Goal: Transaction & Acquisition: Download file/media

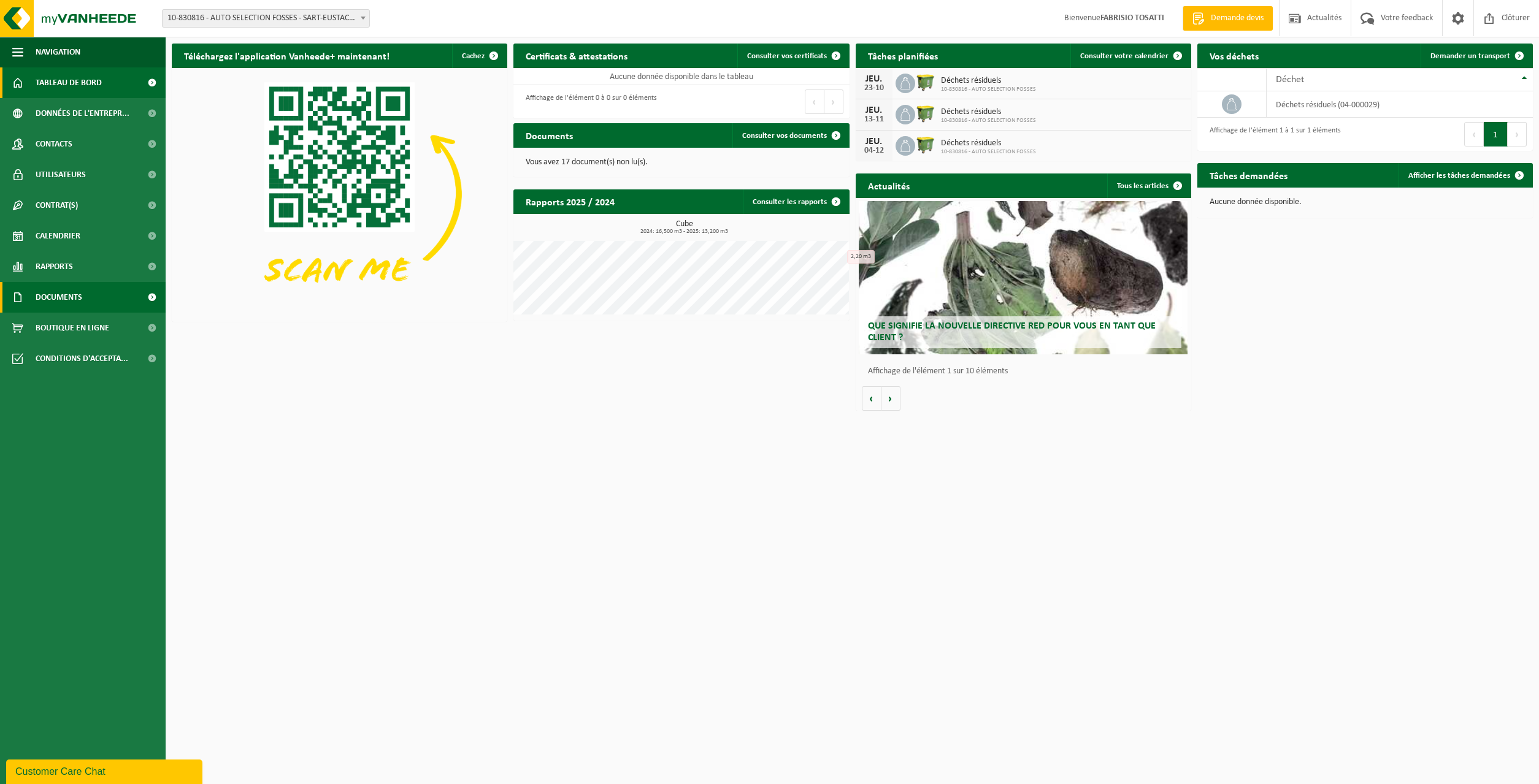
click at [84, 300] on link "Documents" at bounding box center [82, 298] width 165 height 31
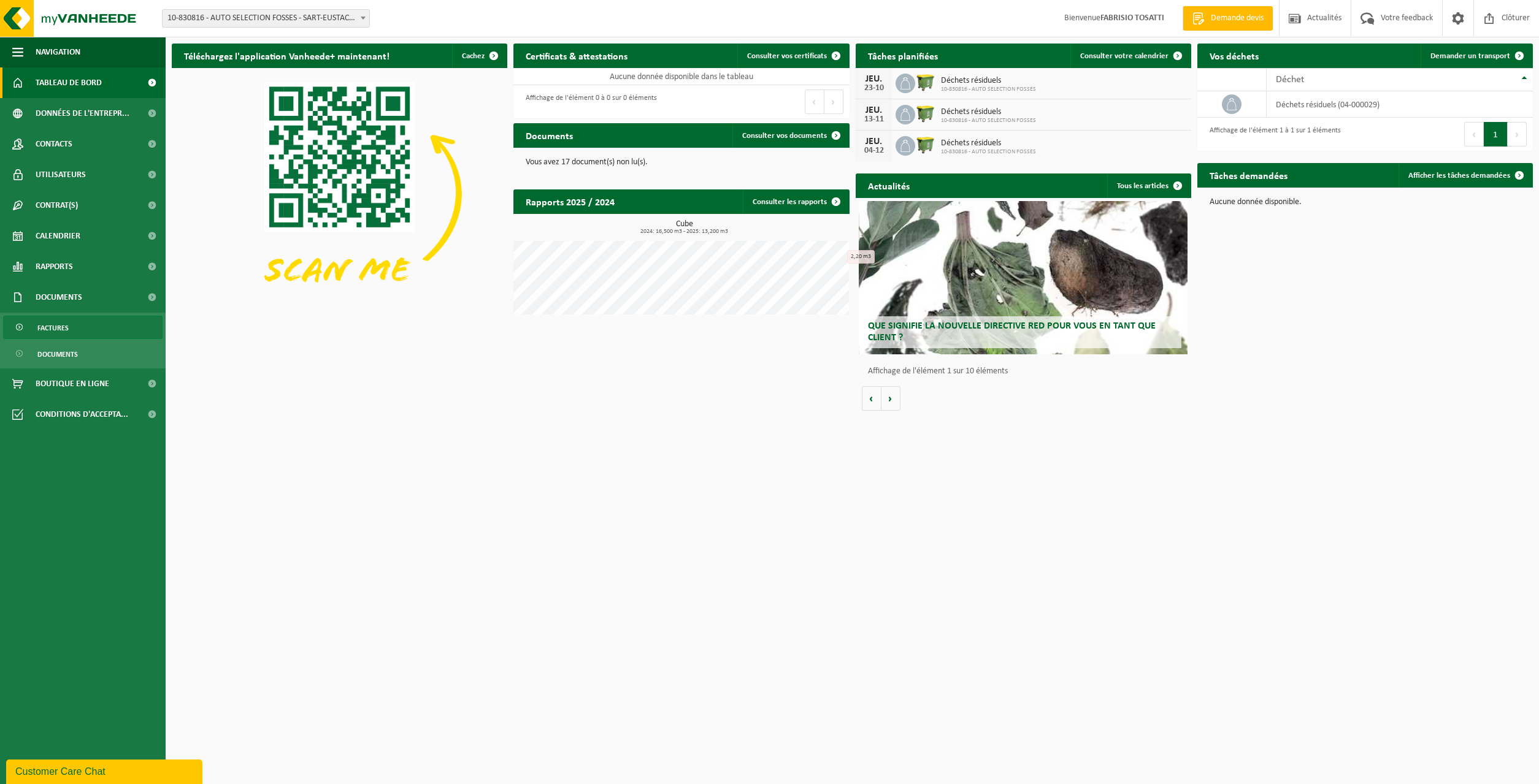
click at [78, 324] on link "Factures" at bounding box center [82, 328] width 160 height 23
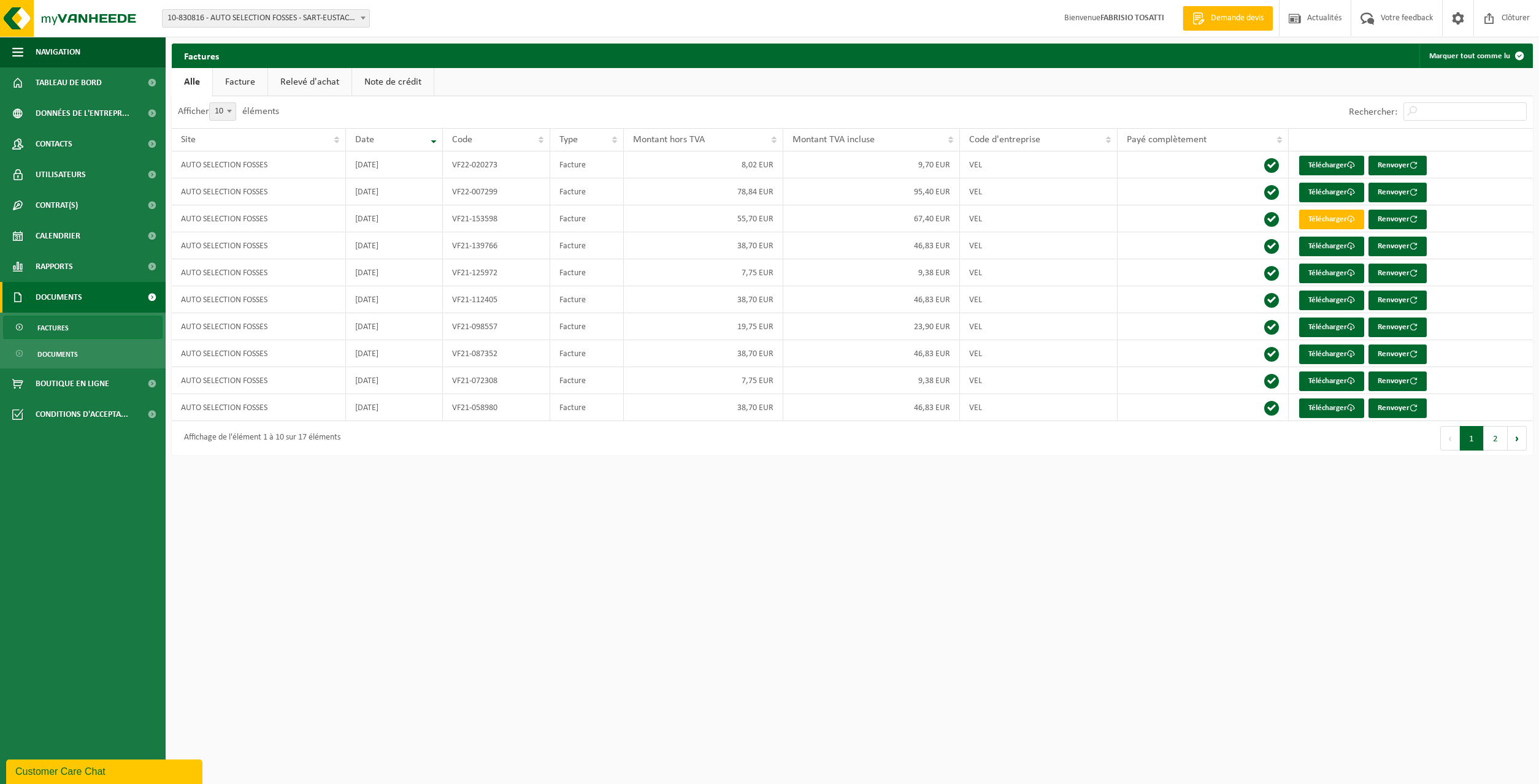
click at [250, 85] on link "Facture" at bounding box center [240, 81] width 54 height 28
click at [1491, 437] on button "2" at bounding box center [1495, 438] width 24 height 24
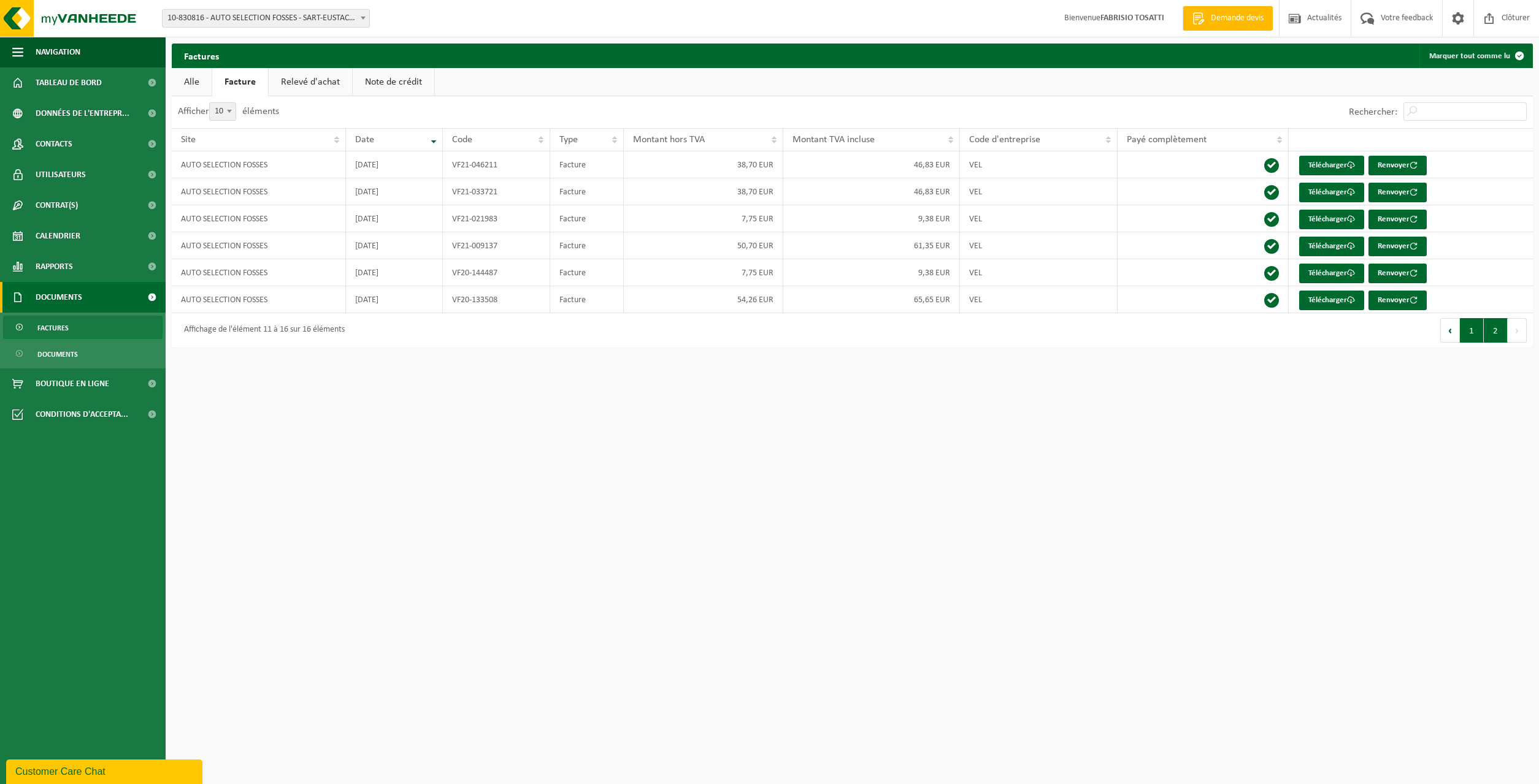
click at [1473, 330] on button "1" at bounding box center [1471, 330] width 24 height 24
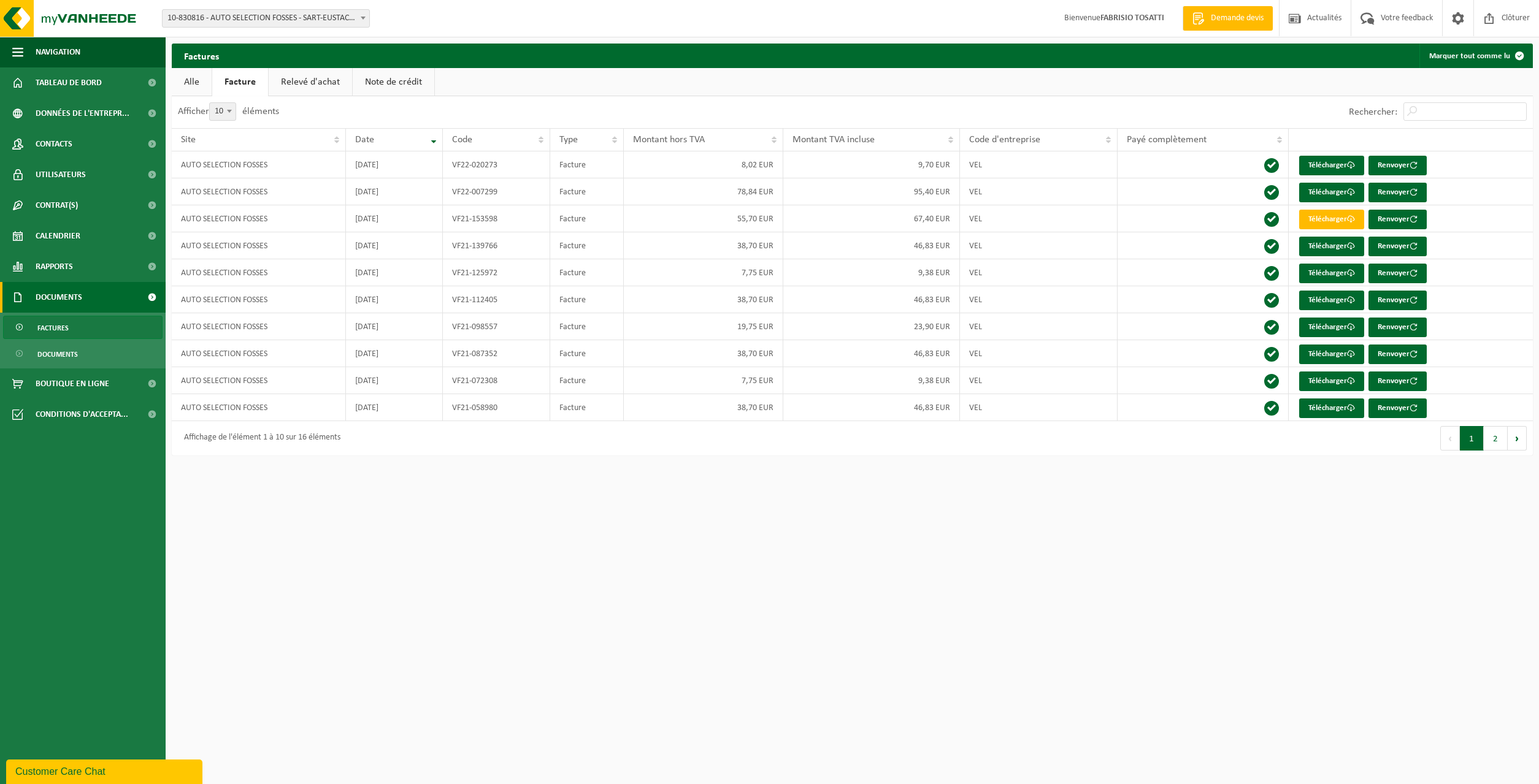
click at [195, 85] on link "Alle" at bounding box center [192, 81] width 40 height 28
click at [433, 139] on th "Date" at bounding box center [395, 140] width 97 height 23
click at [431, 139] on th "Date" at bounding box center [395, 140] width 97 height 23
click at [429, 146] on th "Date" at bounding box center [395, 140] width 97 height 23
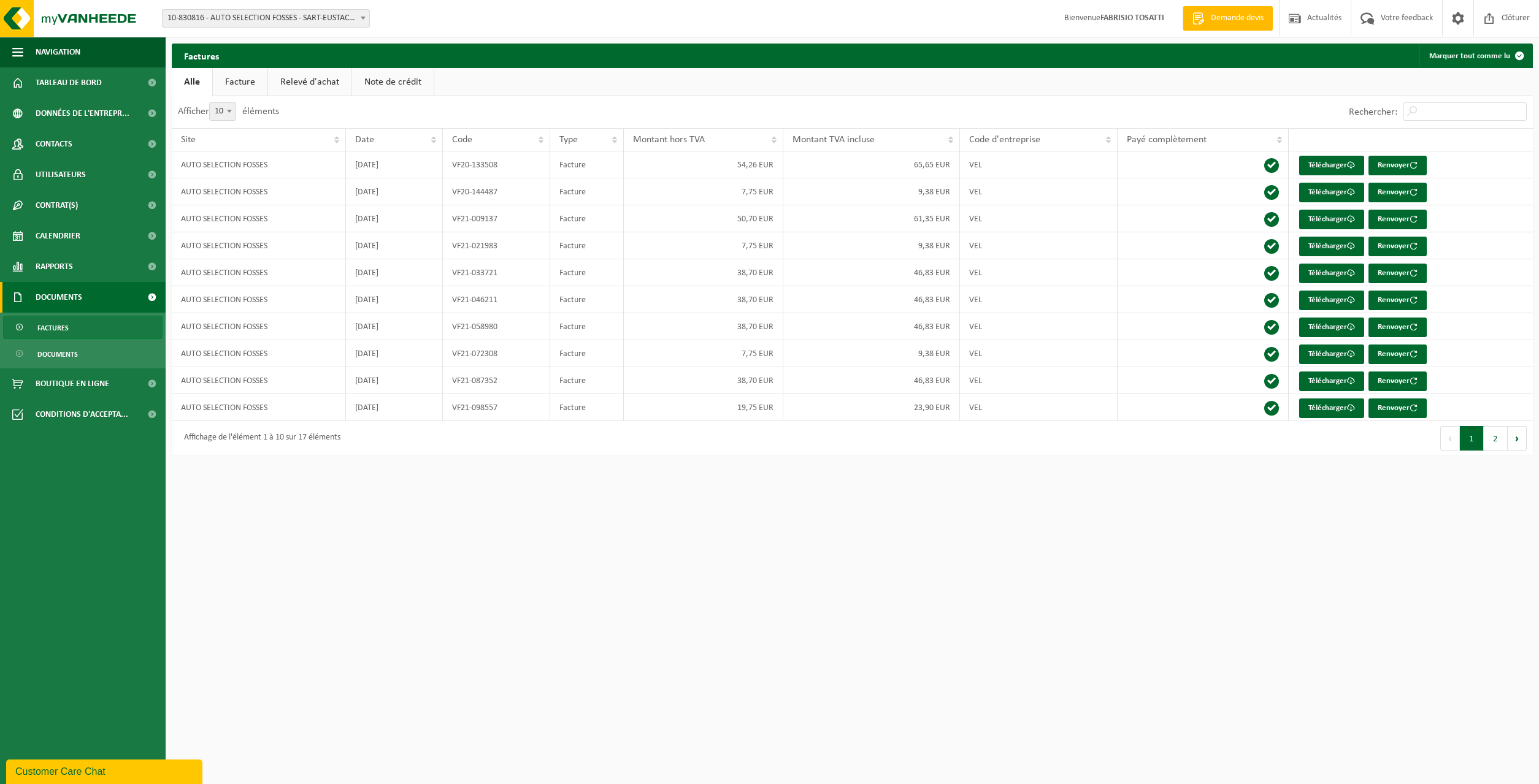
click at [58, 326] on span "Factures" at bounding box center [53, 328] width 31 height 23
click at [61, 345] on span "Documents" at bounding box center [58, 355] width 41 height 23
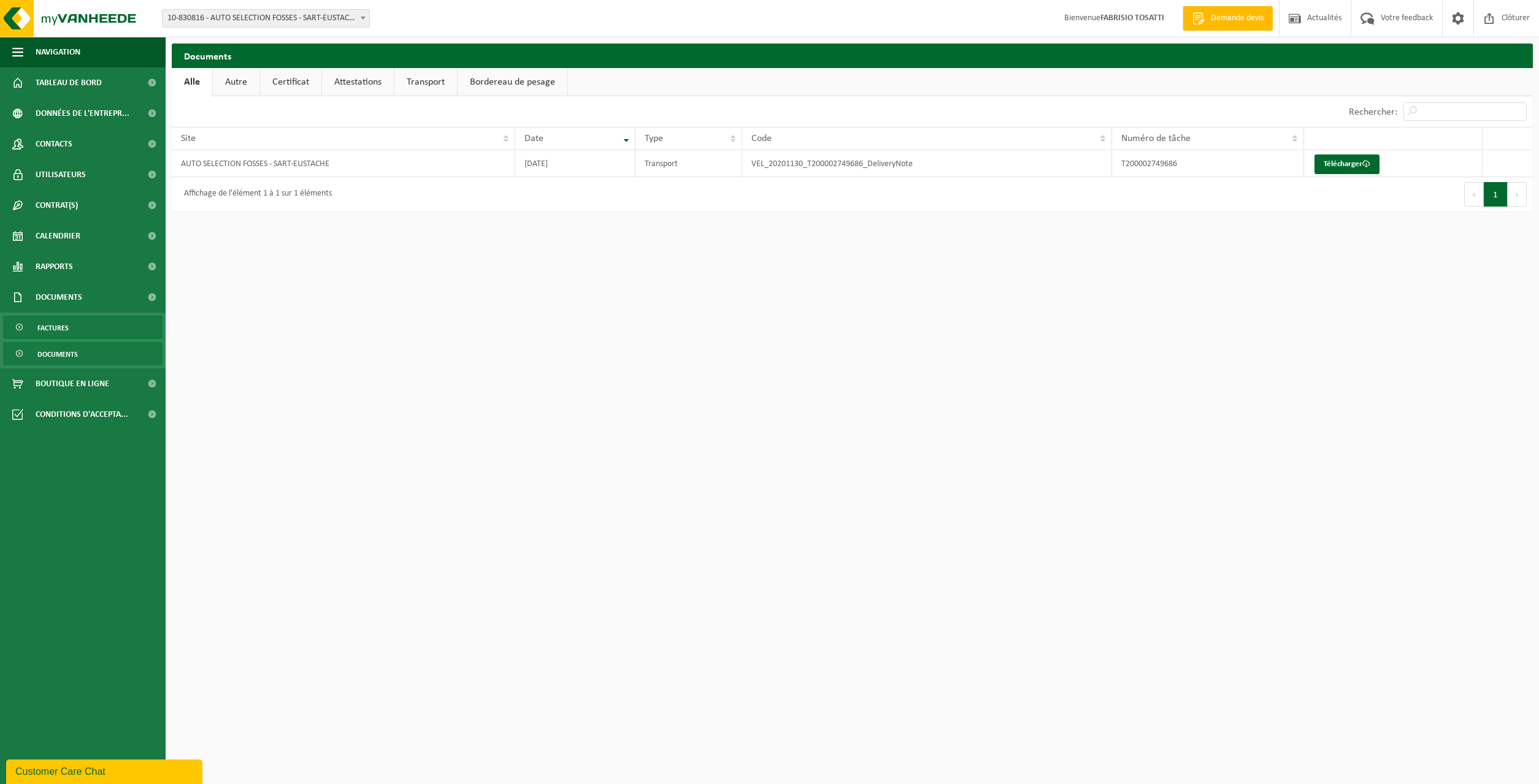
click at [98, 333] on link "Factures" at bounding box center [82, 328] width 160 height 23
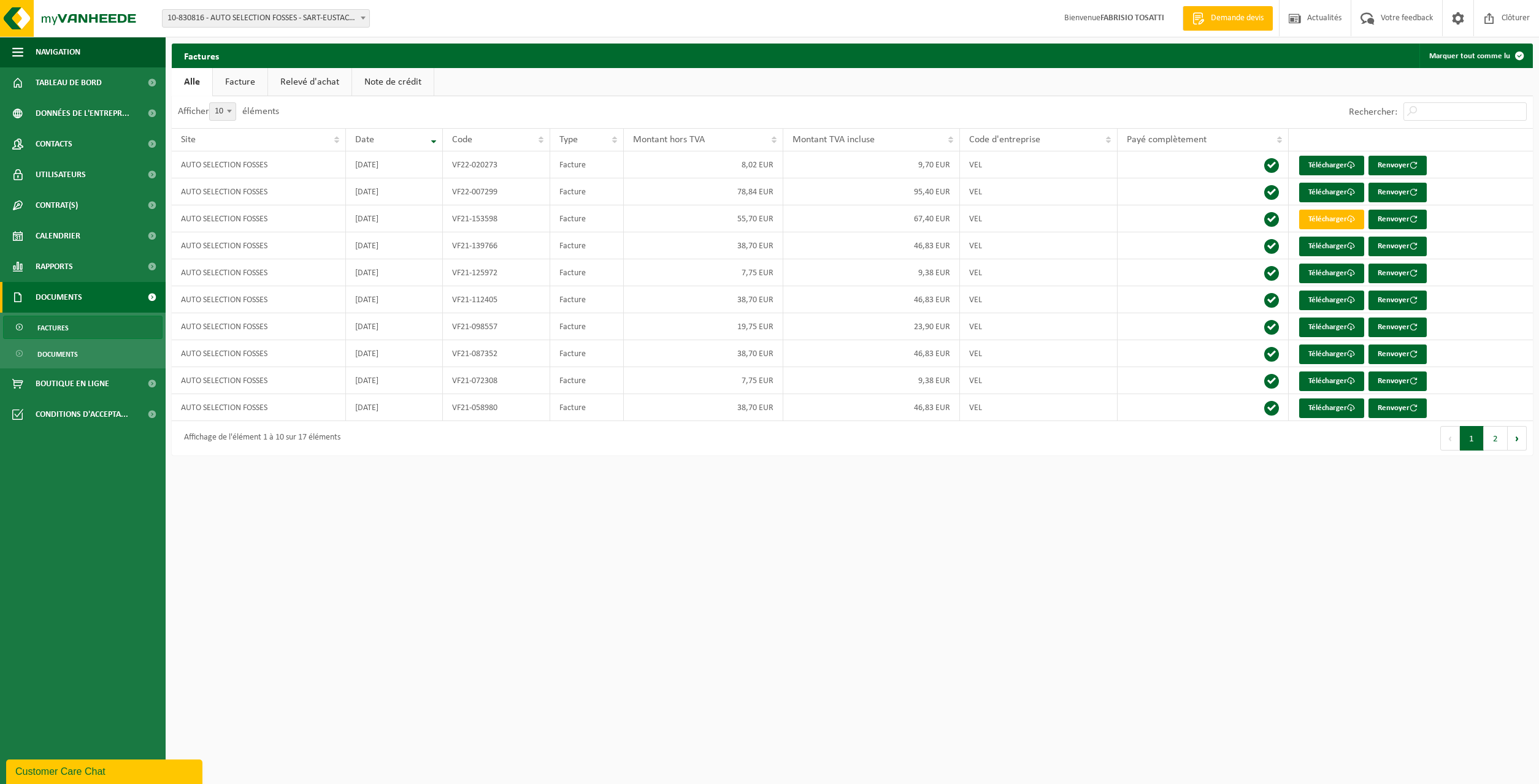
click at [215, 110] on span "10" at bounding box center [222, 112] width 26 height 17
click at [215, 103] on select "10 25 50 100" at bounding box center [230, 102] width 37 height 1
select select "100"
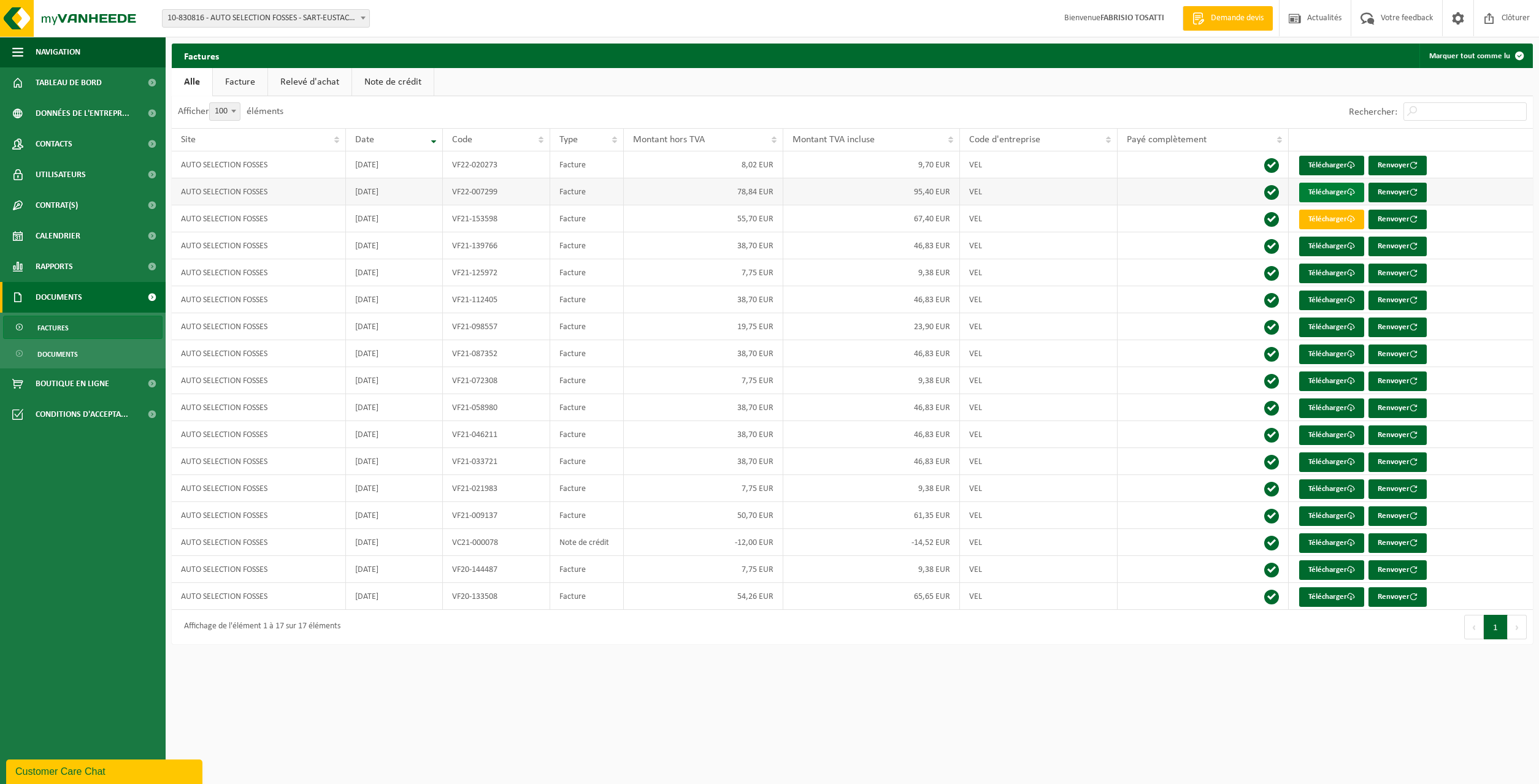
click at [1341, 189] on link "Télécharger" at bounding box center [1331, 192] width 65 height 19
click at [326, 15] on span "10-830816 - AUTO SELECTION FOSSES - SART-EUSTACHE" at bounding box center [266, 18] width 207 height 17
select select "110558"
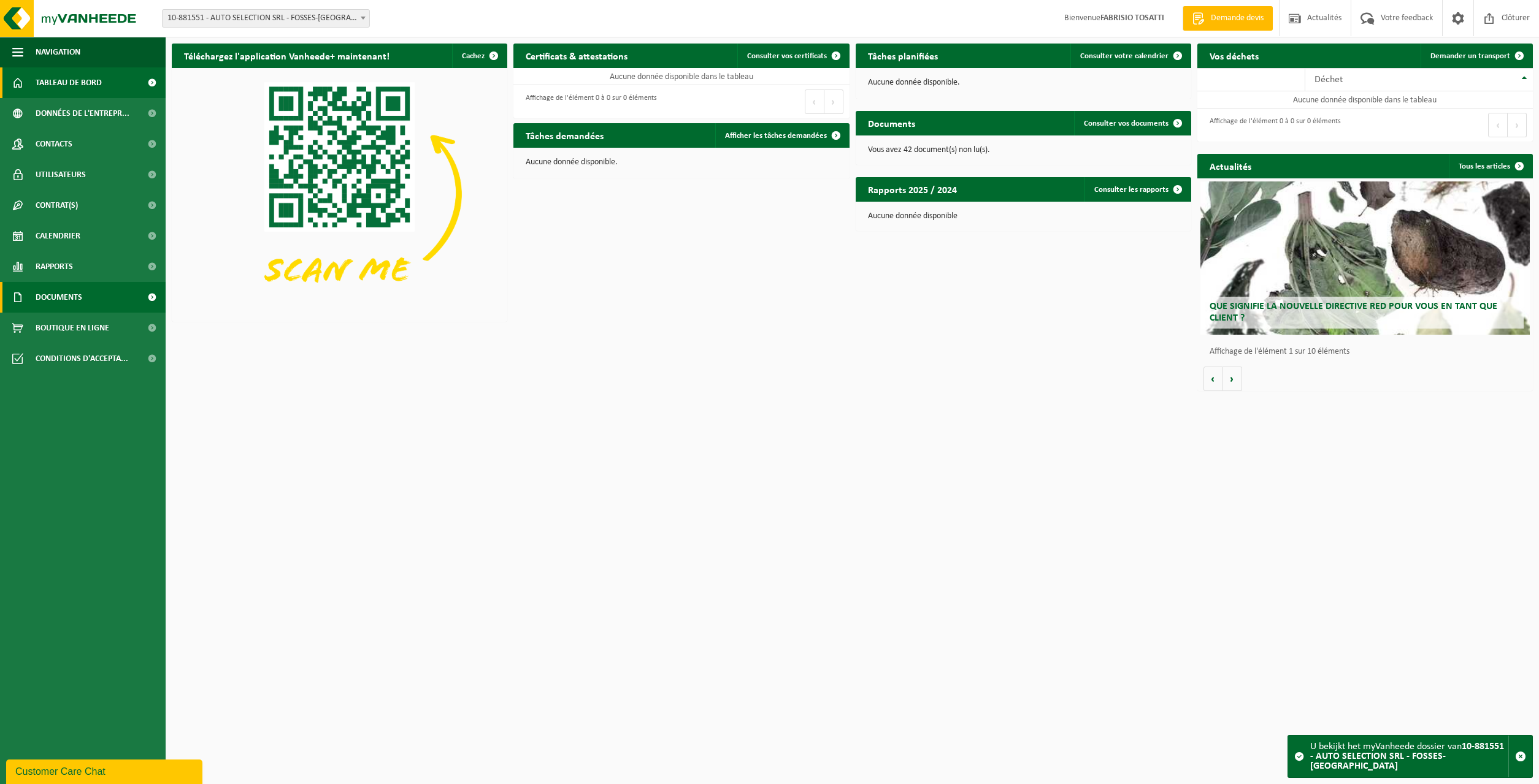
click at [81, 299] on span "Documents" at bounding box center [59, 298] width 46 height 31
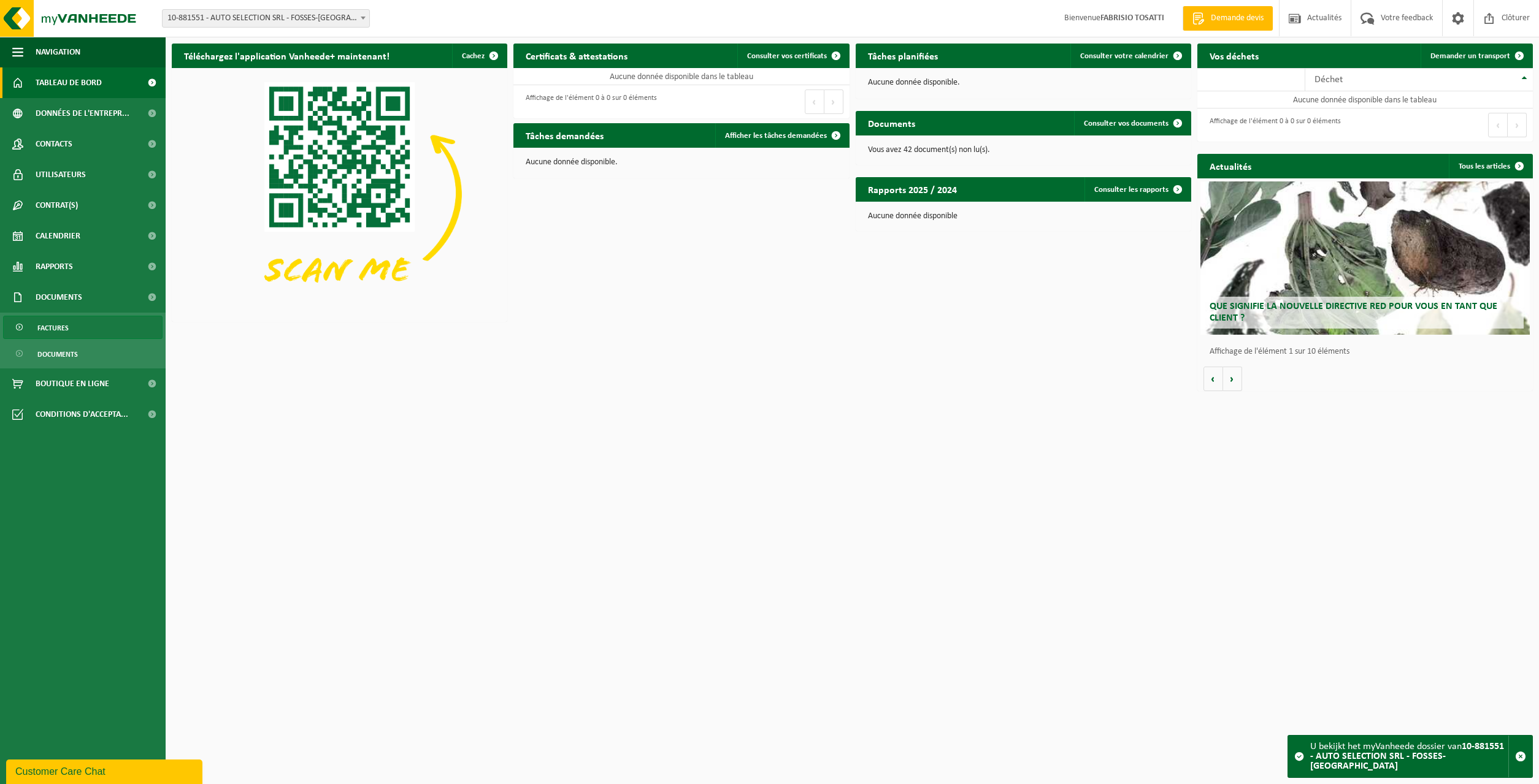
click at [81, 321] on link "Factures" at bounding box center [82, 328] width 160 height 23
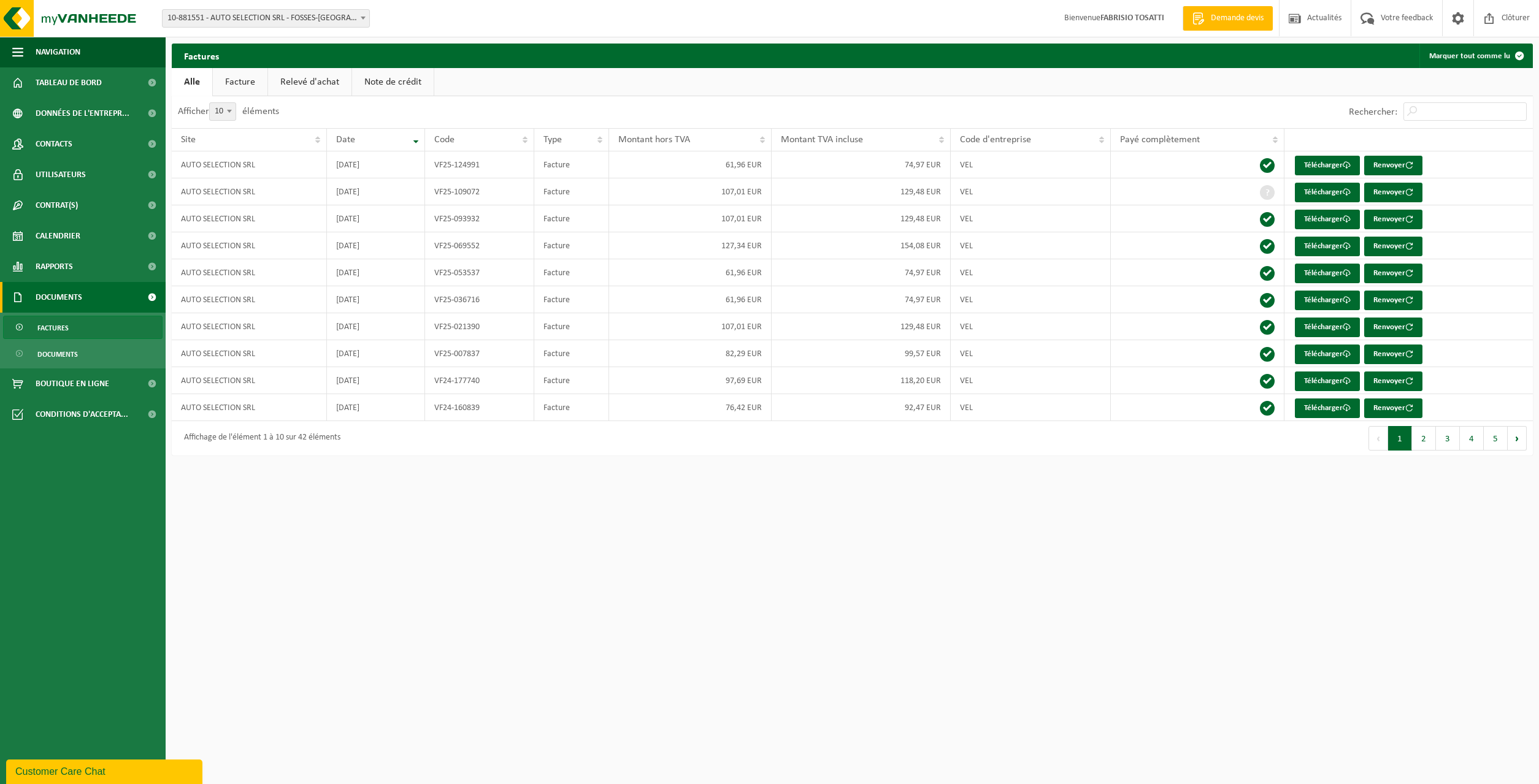
click at [228, 112] on span at bounding box center [229, 111] width 13 height 15
click at [228, 103] on select "10 25 50 100" at bounding box center [230, 102] width 37 height 1
select select "100"
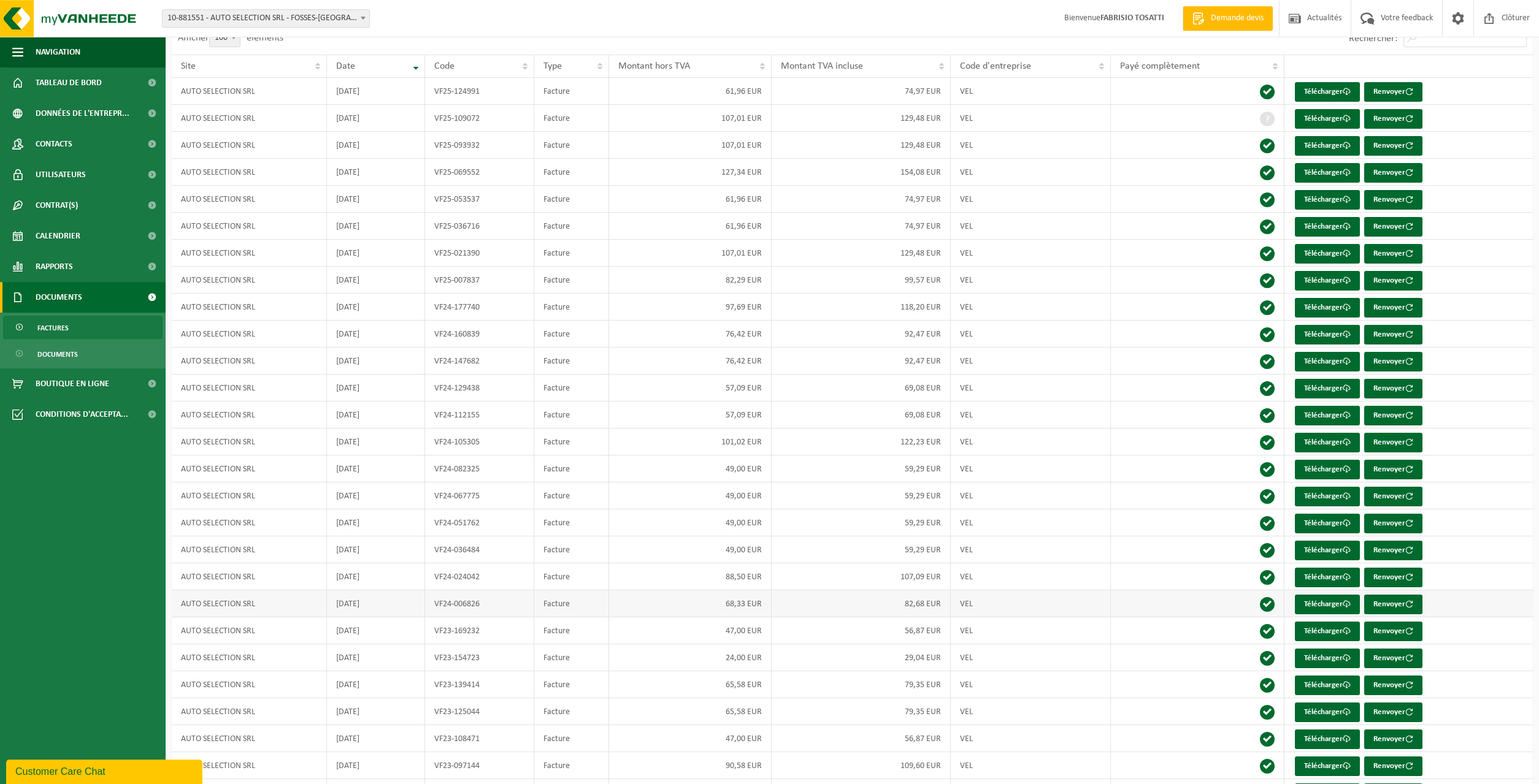
scroll to position [103, 0]
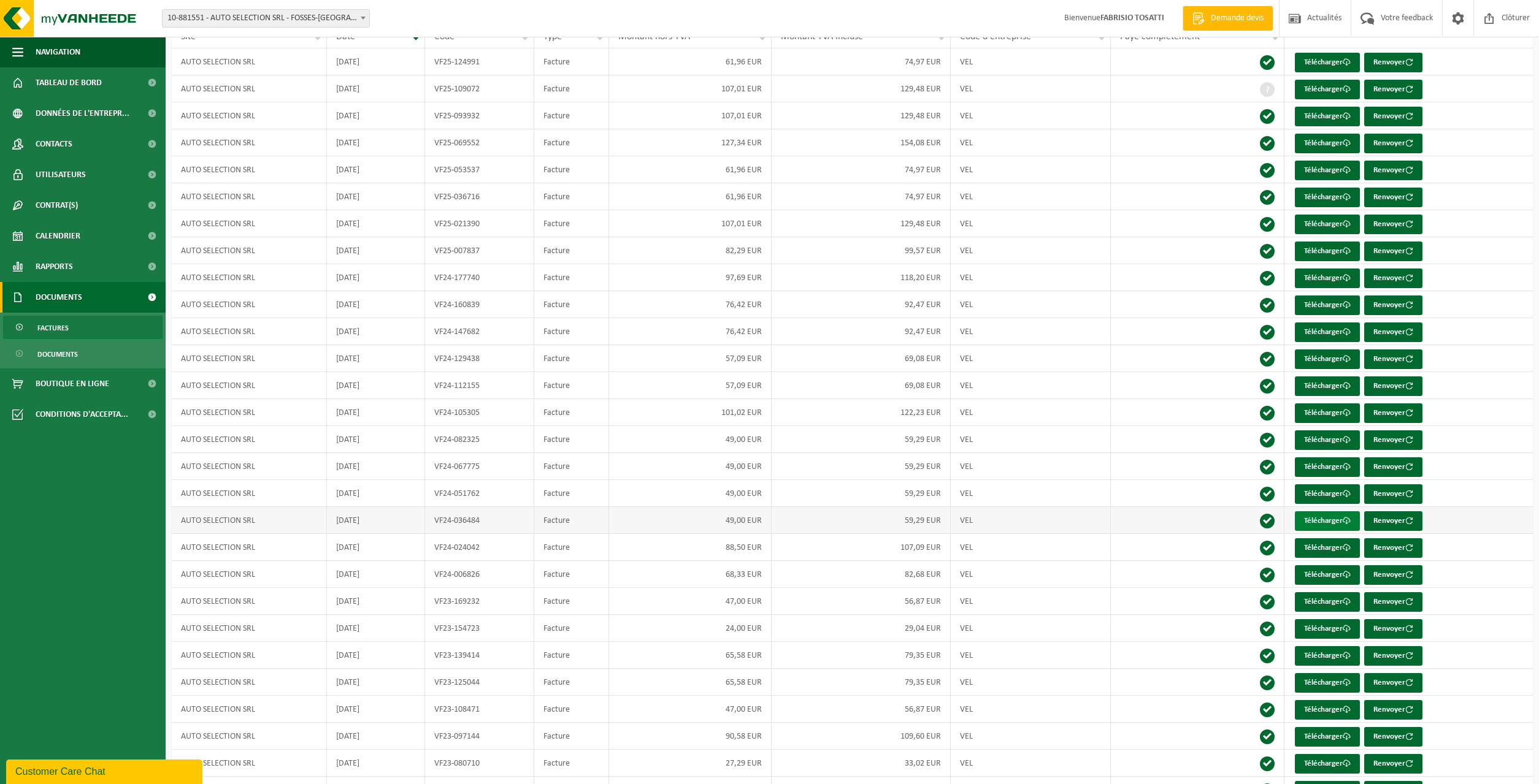
click at [1317, 523] on link "Télécharger" at bounding box center [1327, 521] width 65 height 19
click at [1324, 442] on link "Télécharger" at bounding box center [1327, 440] width 65 height 19
